Goal: Information Seeking & Learning: Learn about a topic

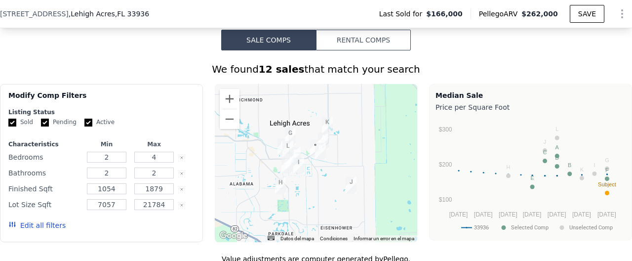
scroll to position [780, 0]
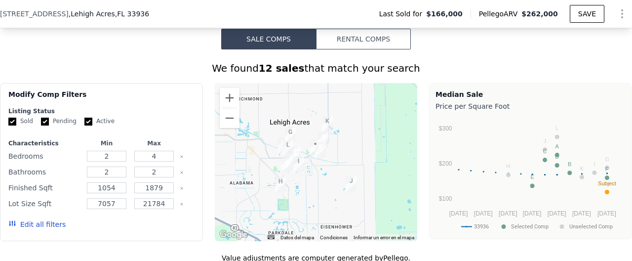
click at [338, 45] on button "Rental Comps" at bounding box center [363, 39] width 95 height 21
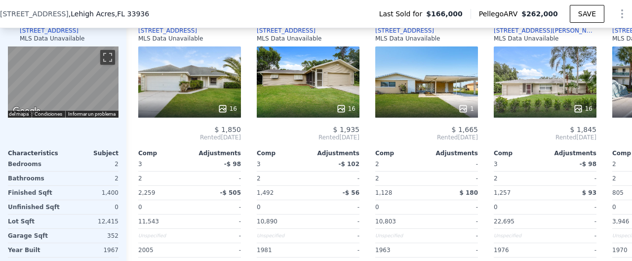
scroll to position [1042, 0]
click at [107, 59] on button "Activar o desactivar la vista de pantalla completa" at bounding box center [107, 56] width 15 height 15
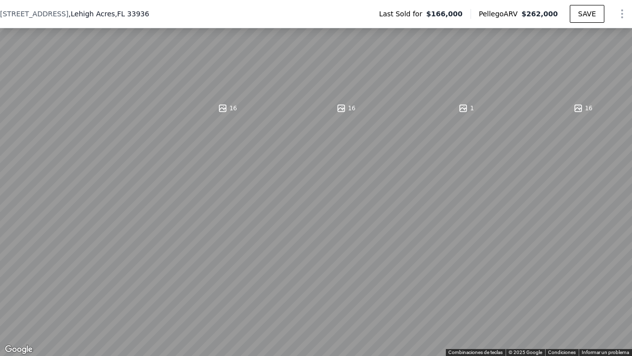
click at [617, 10] on button "Activar o desactivar la vista de pantalla completa" at bounding box center [621, 10] width 15 height 15
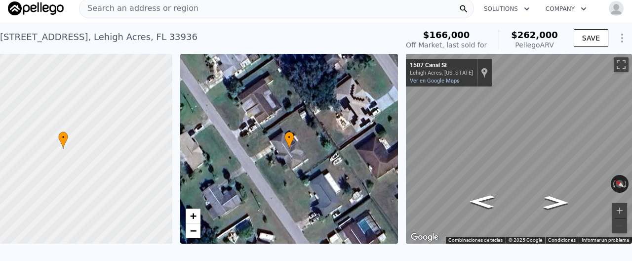
scroll to position [0, 0]
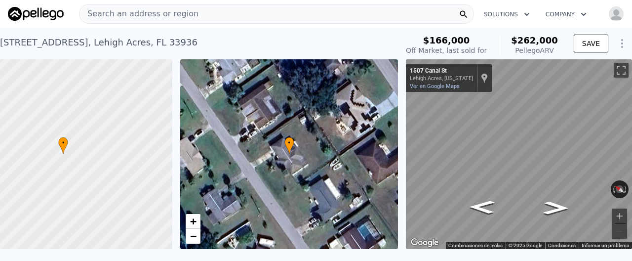
click at [211, 3] on div "Search an address or region Solutions Company Open main menu Open user menu" at bounding box center [316, 14] width 616 height 24
click at [213, 12] on div "Search an address or region" at bounding box center [276, 14] width 395 height 20
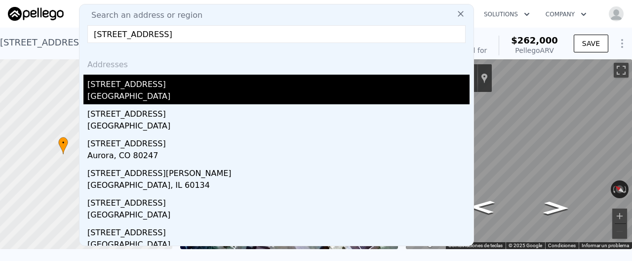
type input "[STREET_ADDRESS]"
click at [160, 98] on div "[GEOGRAPHIC_DATA]" at bounding box center [278, 97] width 382 height 14
